Goal: Information Seeking & Learning: Check status

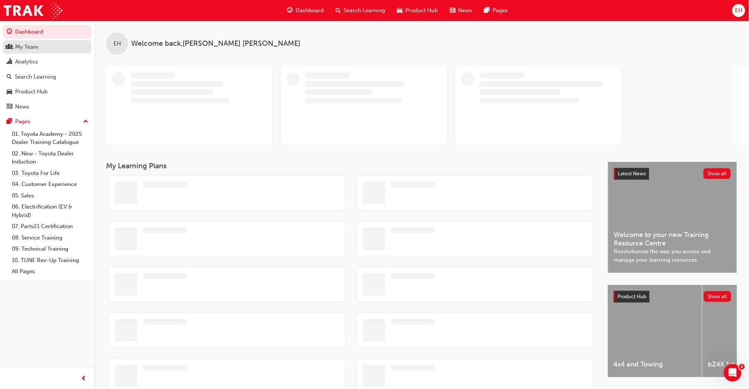
click at [31, 48] on div "My Team" at bounding box center [26, 47] width 23 height 8
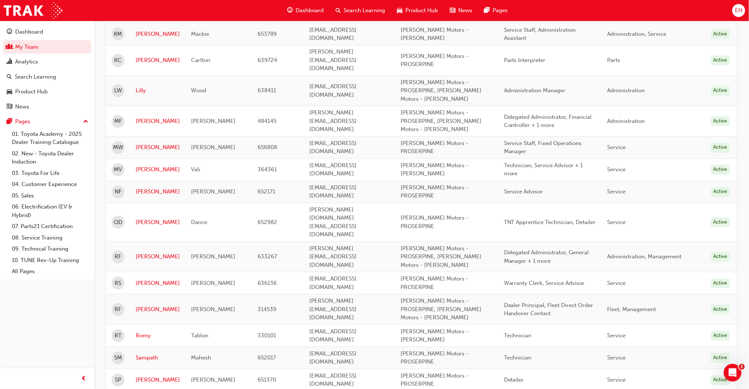
scroll to position [542, 0]
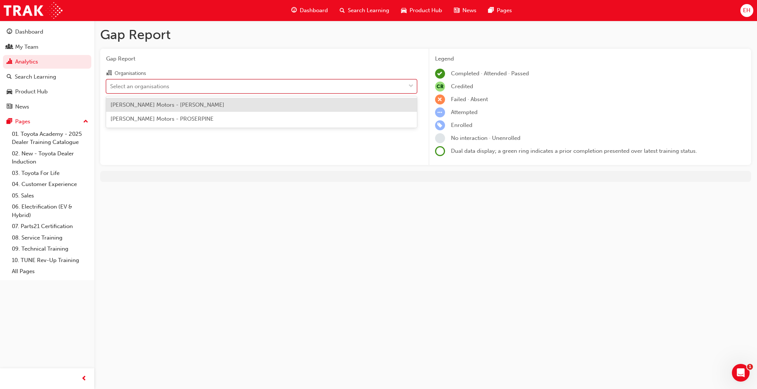
click at [238, 88] on div "Select an organisations" at bounding box center [255, 86] width 299 height 13
click at [111, 88] on input "Organisations option [PERSON_NAME] Motors - [PERSON_NAME] focused, 1 of 2. 2 re…" at bounding box center [110, 86] width 1 height 6
click at [215, 107] on div "[PERSON_NAME] Motors - [PERSON_NAME]" at bounding box center [261, 105] width 311 height 14
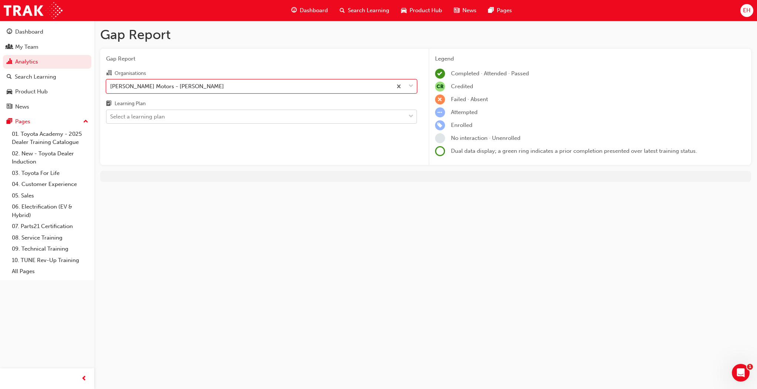
click at [214, 115] on div "Select a learning plan" at bounding box center [255, 116] width 299 height 13
click at [111, 115] on input "Learning Plan Select a learning plan" at bounding box center [110, 116] width 1 height 6
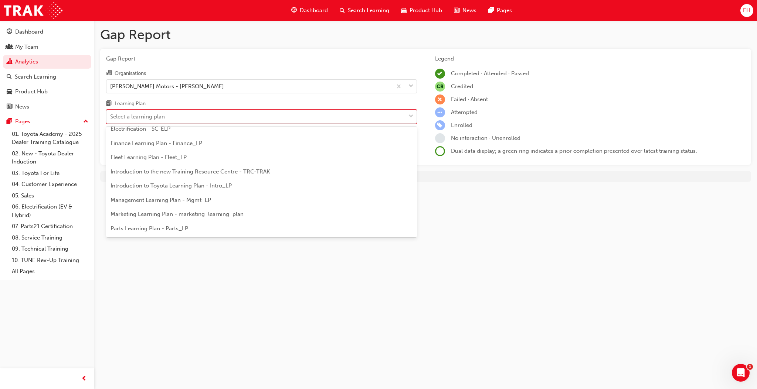
scroll to position [318, 0]
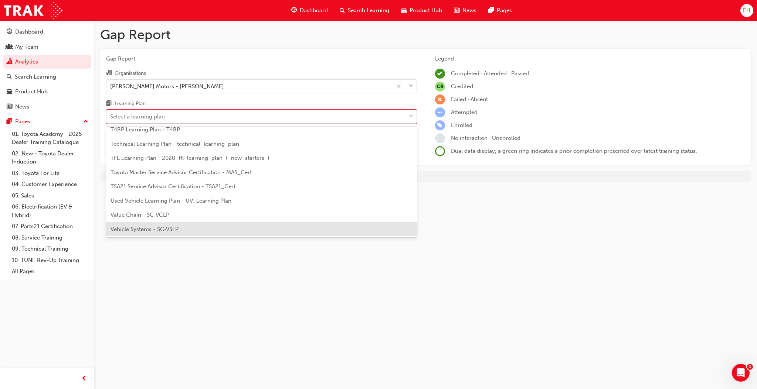
click at [168, 229] on span "Vehicle Systems - SC-VSLP" at bounding box center [144, 229] width 68 height 7
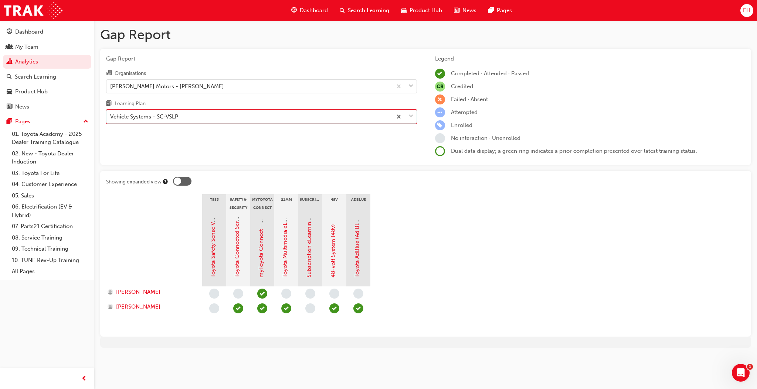
click at [411, 117] on span "down-icon" at bounding box center [410, 117] width 5 height 10
click at [111, 117] on input "Learning Plan option Vehicle Systems - SC-VSLP, selected. 0 results available. …" at bounding box center [110, 116] width 1 height 6
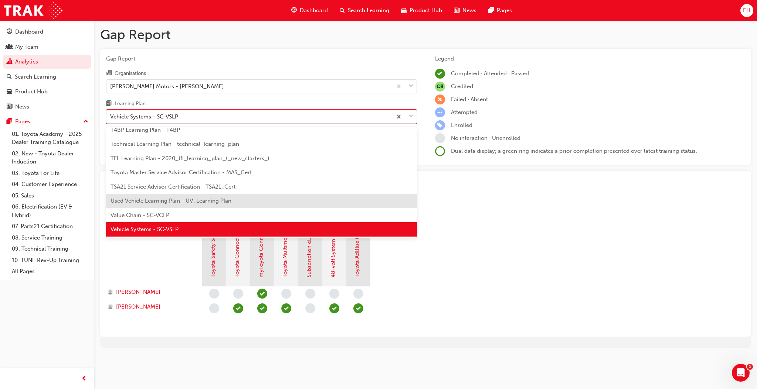
scroll to position [269, 0]
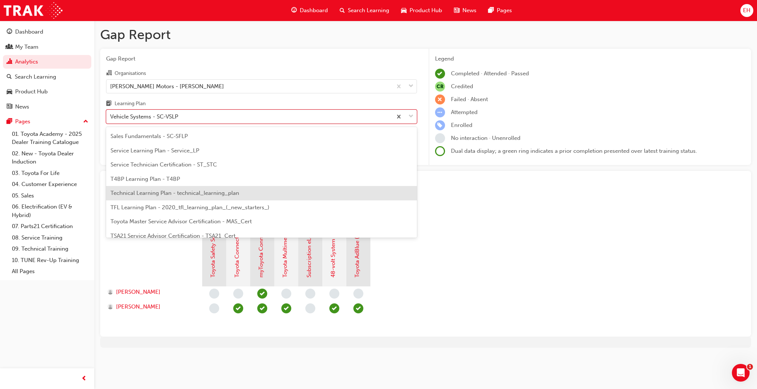
click at [198, 194] on span "Technical Learning Plan - technical_learning_plan" at bounding box center [174, 193] width 129 height 7
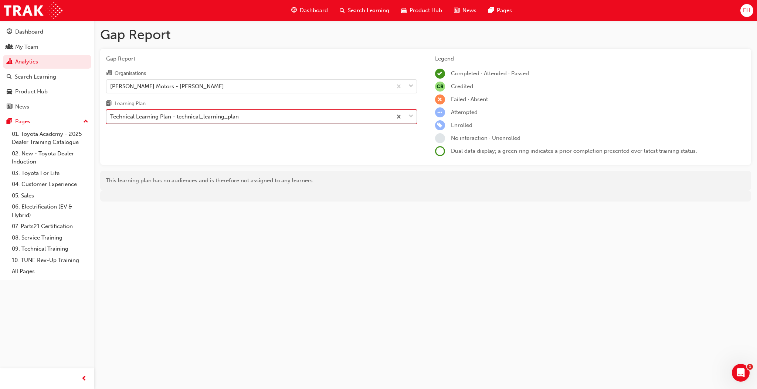
click at [410, 112] on span "down-icon" at bounding box center [410, 117] width 5 height 10
click at [111, 113] on input "Learning Plan option Technical Learning Plan - technical_learning_plan, selecte…" at bounding box center [110, 116] width 1 height 6
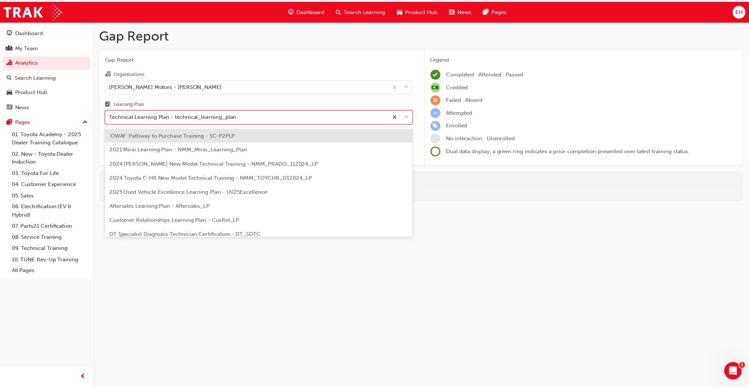
scroll to position [237, 0]
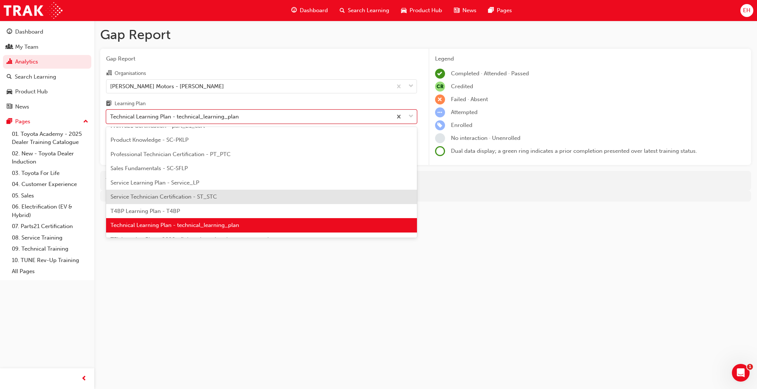
click at [212, 192] on div "Service Technician Certification - ST_STC" at bounding box center [261, 197] width 311 height 14
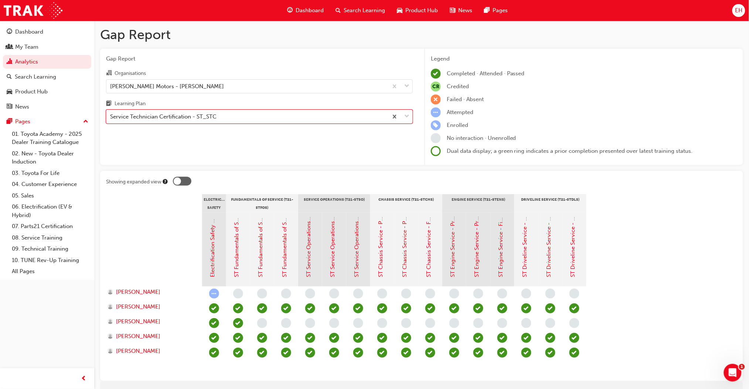
click at [186, 179] on div at bounding box center [182, 181] width 18 height 9
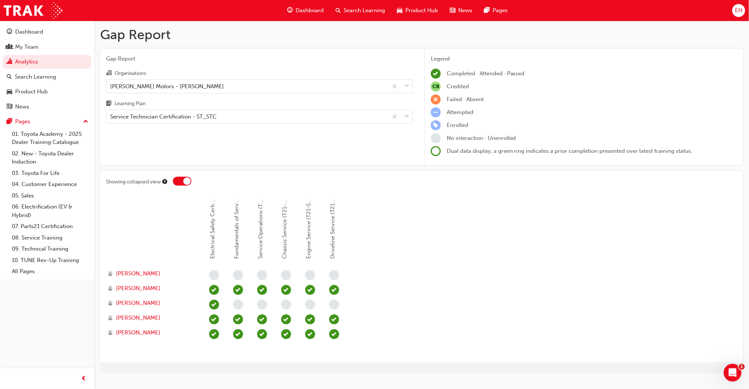
click at [174, 182] on div at bounding box center [182, 181] width 18 height 9
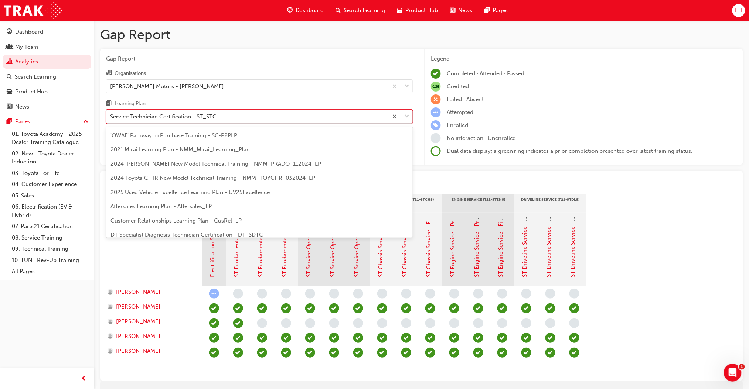
click at [232, 115] on div "Service Technician Certification - ST_STC" at bounding box center [246, 116] width 281 height 13
click at [111, 115] on input "Learning Plan option Service Technician Certification - ST_STC, selected. optio…" at bounding box center [110, 116] width 1 height 6
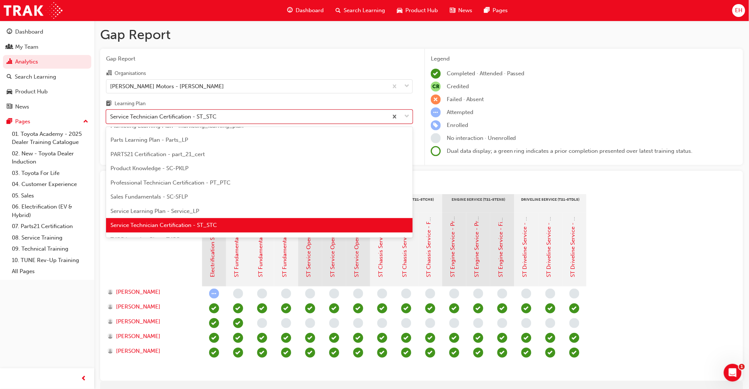
click at [202, 208] on div "Service Learning Plan - Service_LP" at bounding box center [259, 211] width 307 height 14
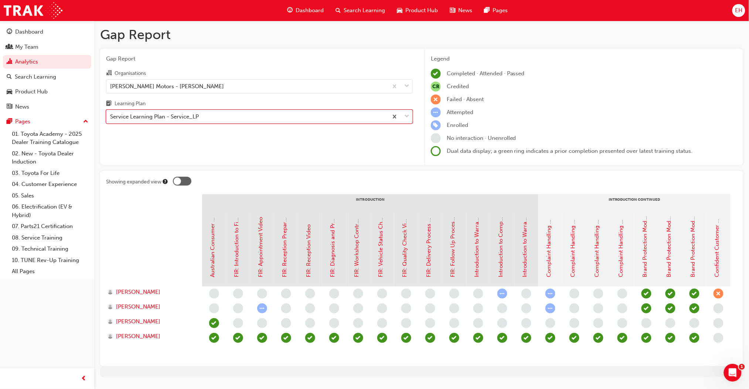
click at [404, 114] on div at bounding box center [400, 116] width 24 height 13
click at [111, 114] on input "Learning Plan option Service Learning Plan - Service_LP, selected. 0 results av…" at bounding box center [110, 116] width 1 height 6
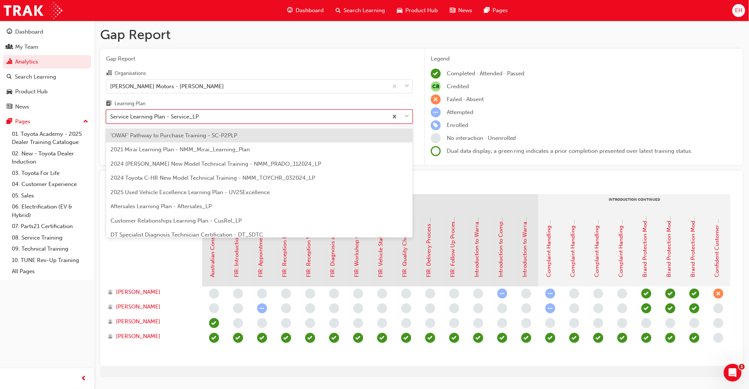
scroll to position [194, 0]
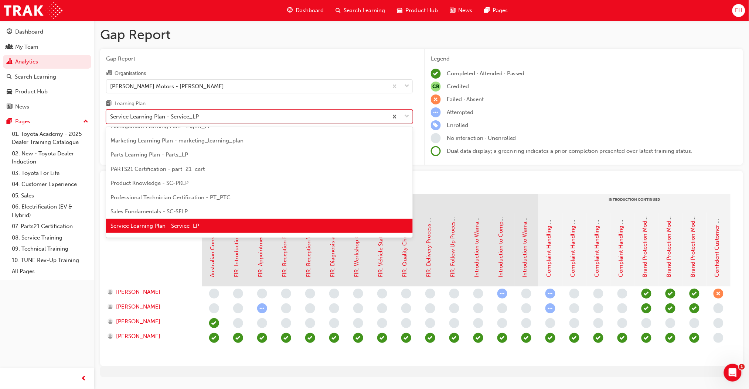
click at [199, 196] on span "Professional Technician Certification - PT_PTC" at bounding box center [170, 197] width 120 height 7
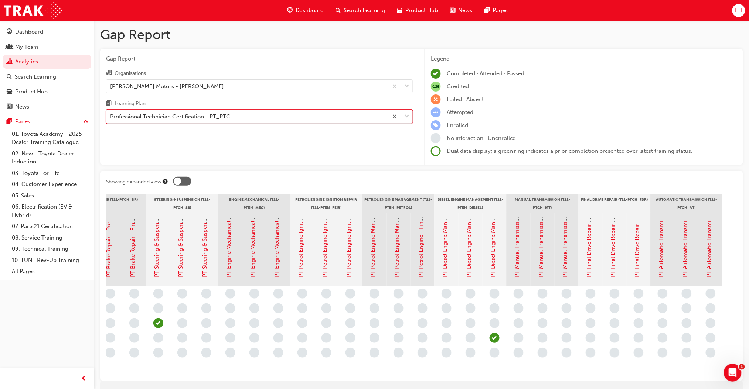
scroll to position [0, 425]
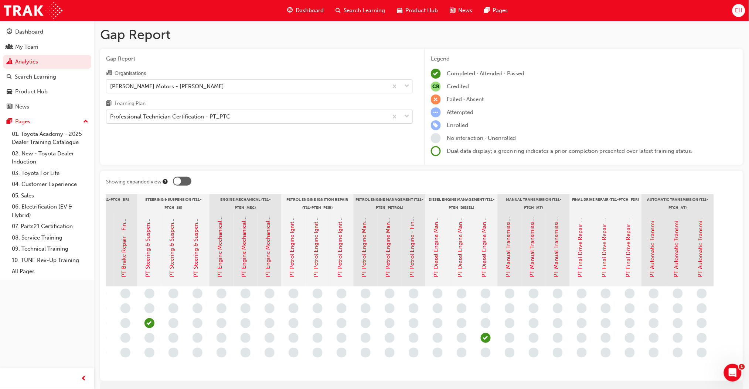
click at [304, 114] on div "Professional Technician Certification - PT_PTC" at bounding box center [246, 116] width 281 height 13
click at [111, 114] on input "Learning Plan Professional Technician Certification - PT_PTC" at bounding box center [110, 116] width 1 height 6
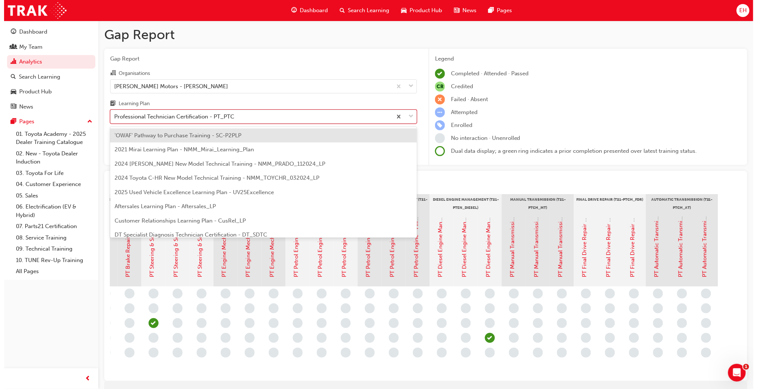
scroll to position [166, 0]
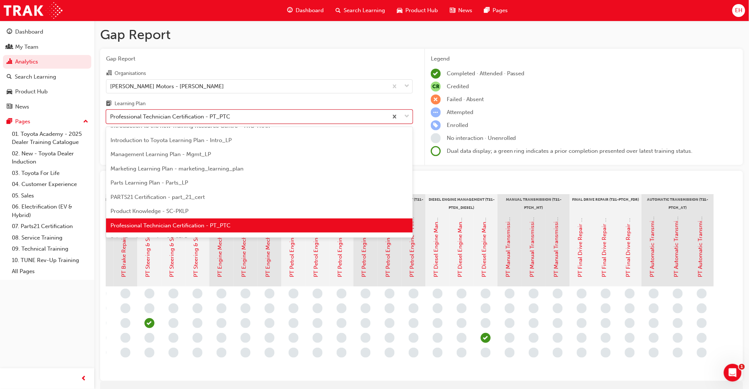
click at [348, 167] on div "Marketing Learning Plan - marketing_learning_plan" at bounding box center [259, 169] width 307 height 14
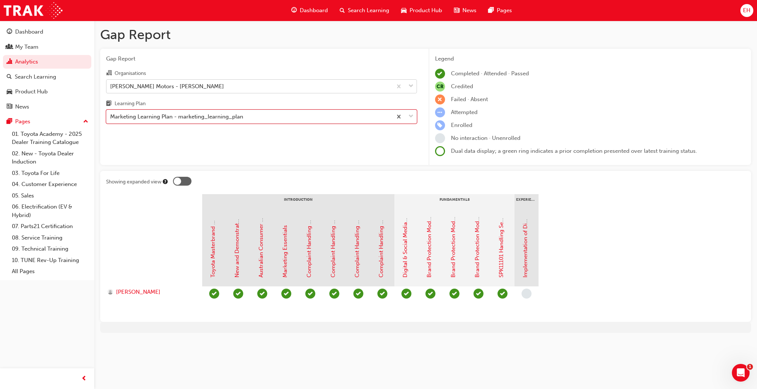
click at [412, 85] on span "down-icon" at bounding box center [410, 87] width 5 height 10
click at [111, 85] on input "Organisations [PERSON_NAME] Motors - [PERSON_NAME]" at bounding box center [110, 86] width 1 height 6
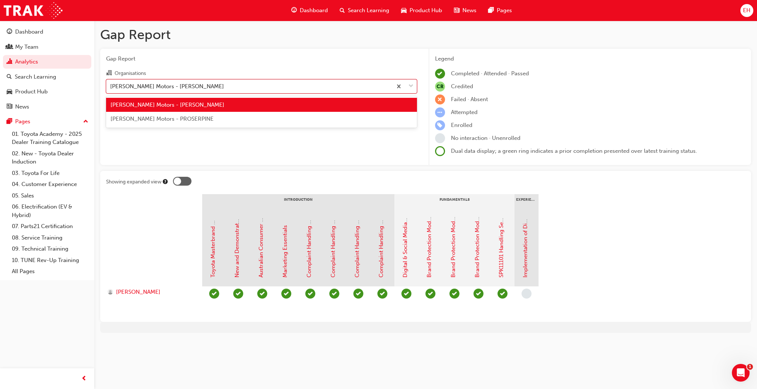
click at [373, 114] on div "[PERSON_NAME] Motors - PROSERPINE" at bounding box center [261, 119] width 311 height 14
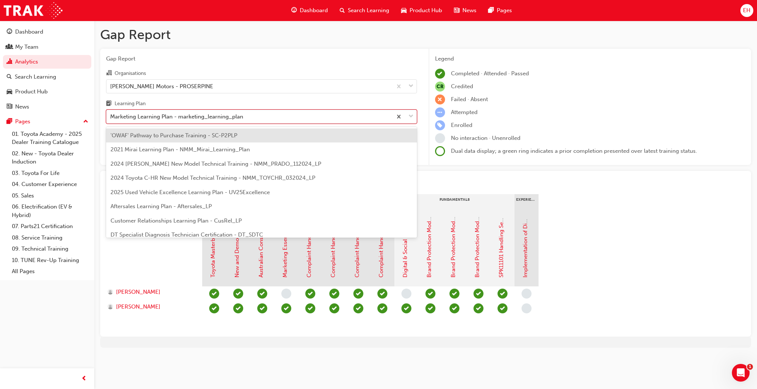
click at [408, 116] on span "down-icon" at bounding box center [410, 117] width 5 height 10
click at [111, 116] on input "Learning Plan option Marketing Learning Plan - marketing_learning_plan, selecte…" at bounding box center [110, 116] width 1 height 6
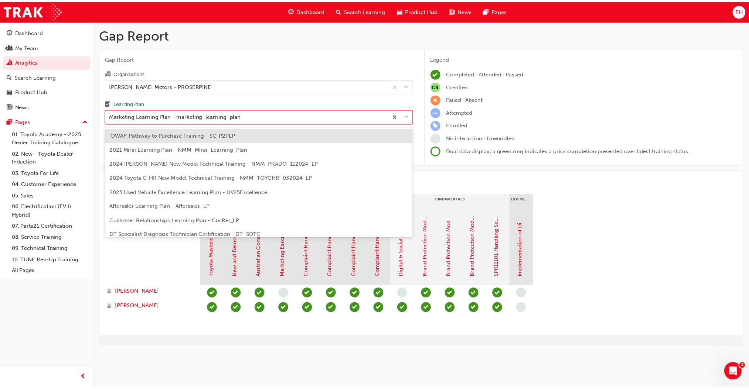
scroll to position [109, 0]
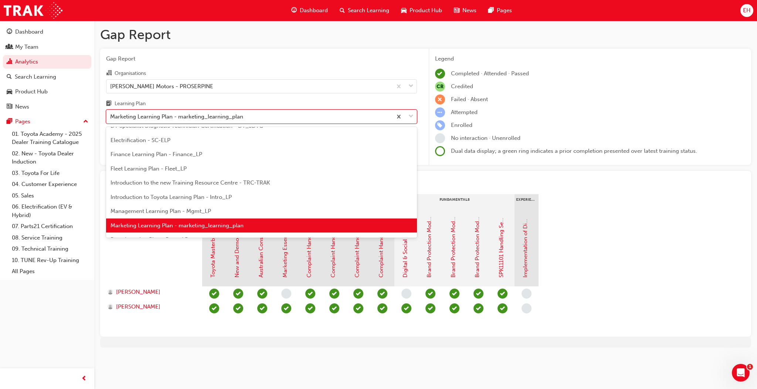
click at [339, 207] on div "Management Learning Plan - Mgmt_LP" at bounding box center [261, 211] width 311 height 14
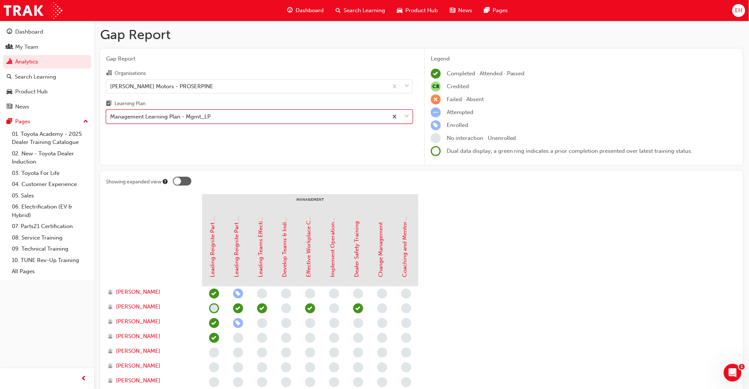
click at [407, 117] on span "down-icon" at bounding box center [406, 117] width 5 height 10
click at [111, 117] on input "Learning Plan option Management Learning Plan - Mgmt_LP, selected. 0 results av…" at bounding box center [110, 116] width 1 height 6
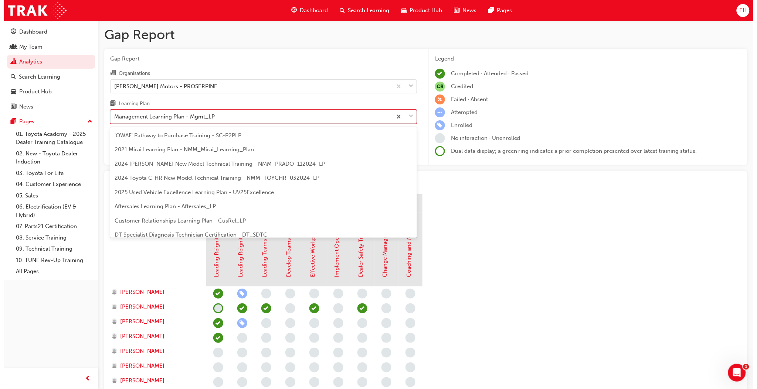
scroll to position [95, 0]
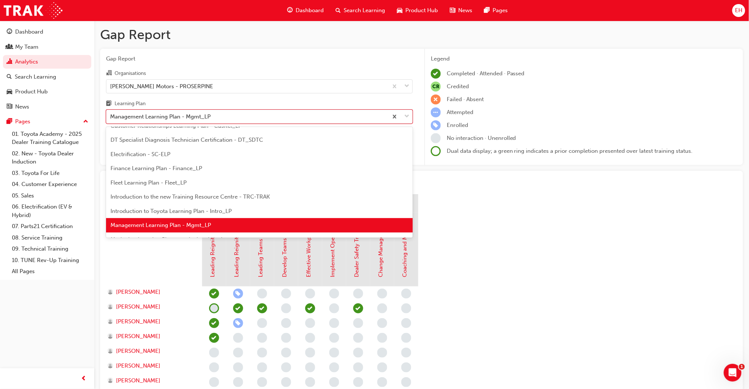
click at [341, 156] on div "Electrification - SC-ELP" at bounding box center [259, 154] width 307 height 14
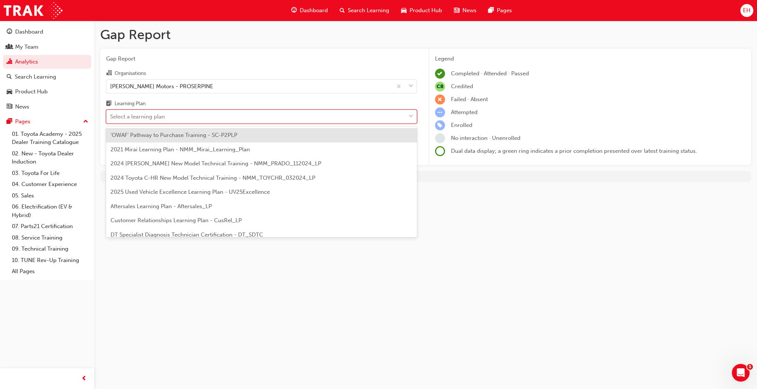
click at [409, 116] on span "down-icon" at bounding box center [410, 117] width 5 height 10
click at [111, 116] on input "Learning Plan option Electrification - SC-ELP, selected. option 'OWAF' Pathway …" at bounding box center [110, 116] width 1 height 6
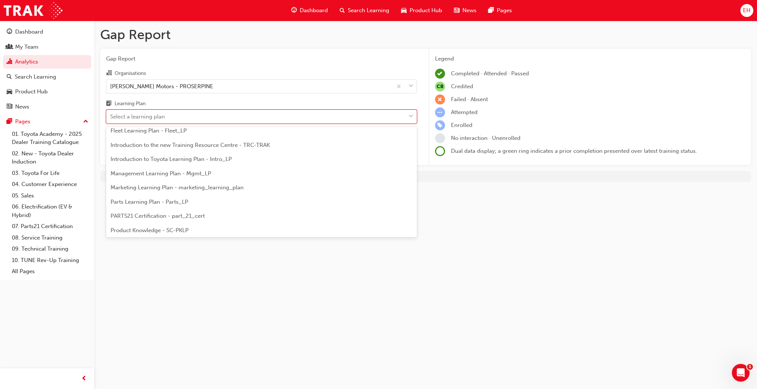
scroll to position [148, 0]
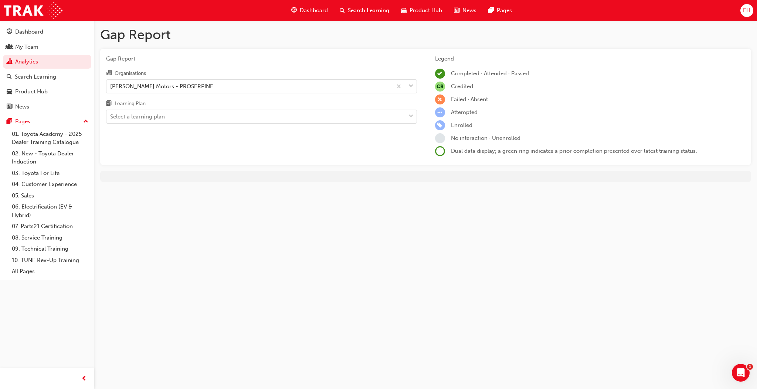
click at [501, 231] on div "Gap Report Gap Report Organisations [PERSON_NAME] Motors - PROSERPINE Learning …" at bounding box center [378, 194] width 757 height 389
